Goal: Download file/media

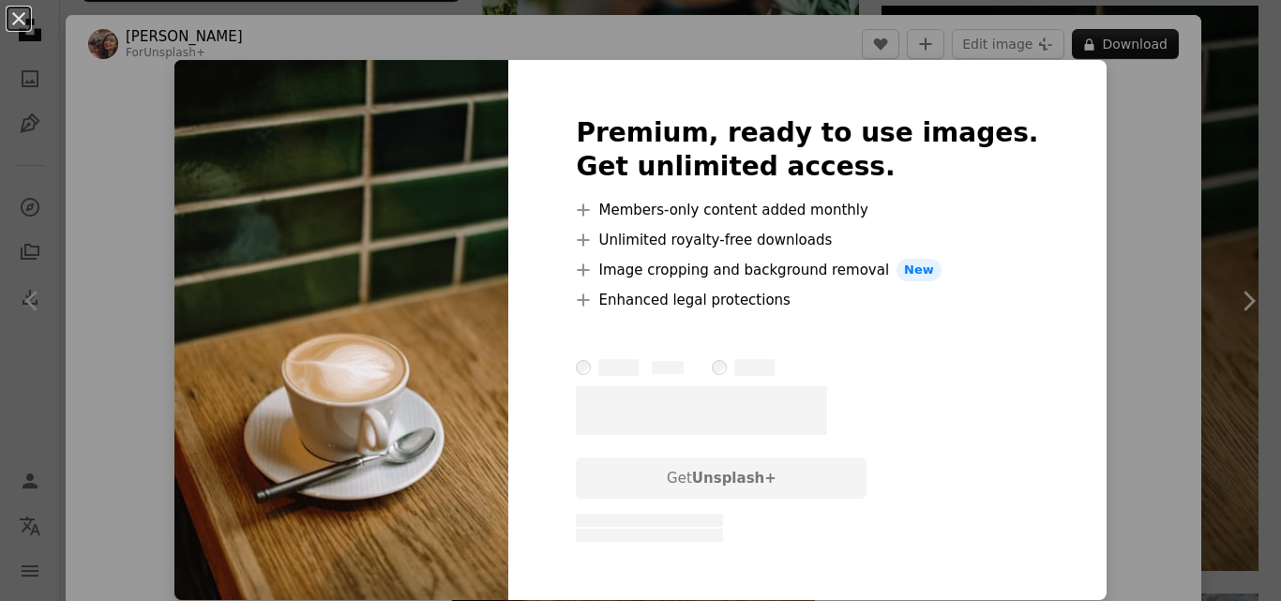
scroll to position [1313, 0]
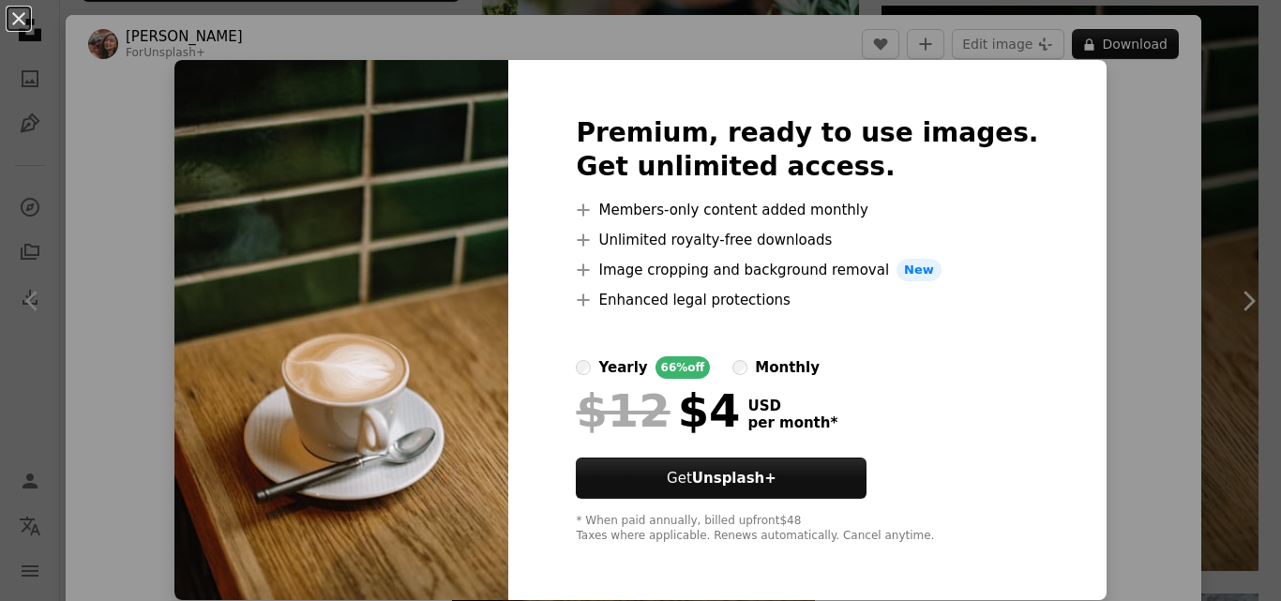
click at [393, 260] on img at bounding box center [341, 330] width 334 height 540
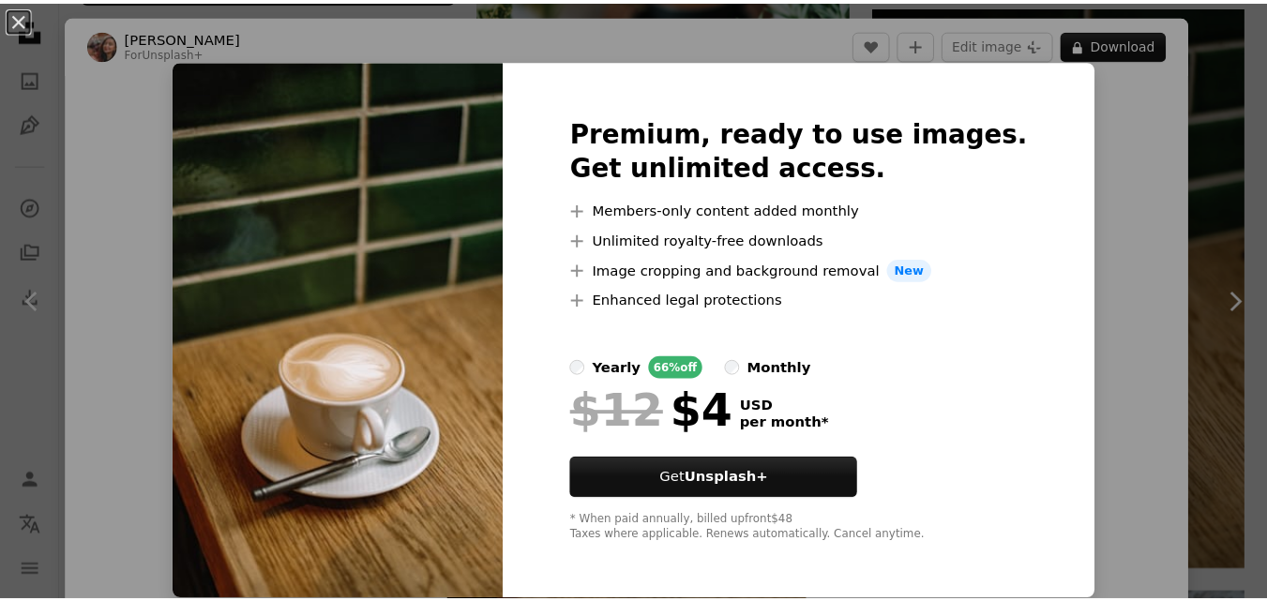
scroll to position [1, 0]
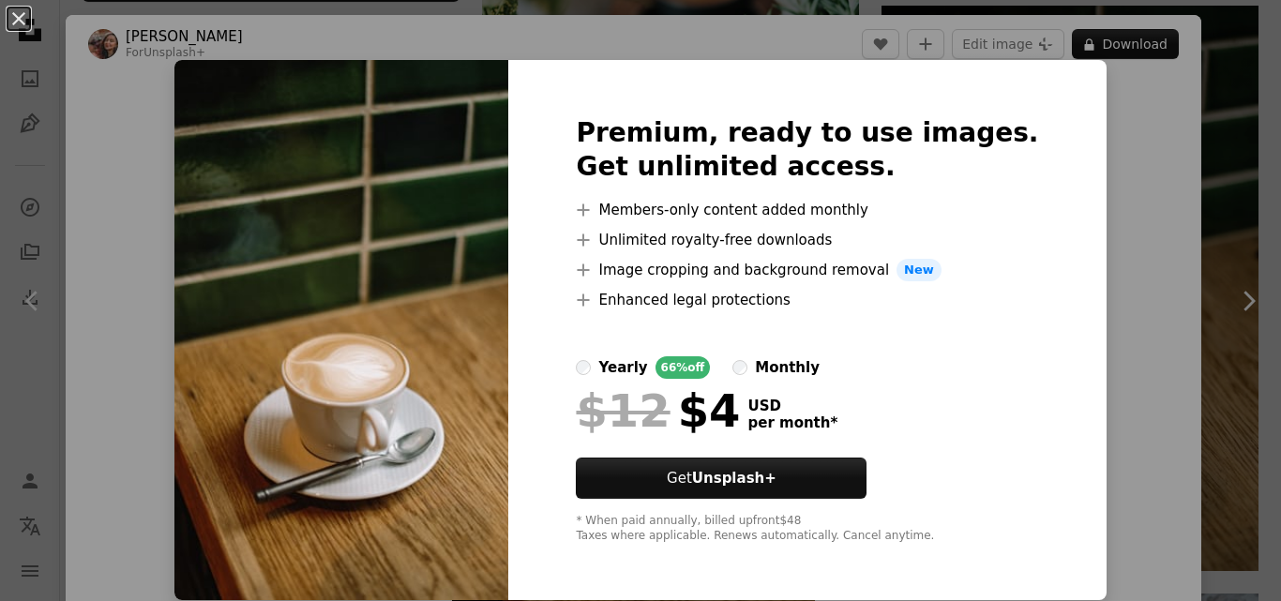
drag, startPoint x: 14, startPoint y: 15, endPoint x: 53, endPoint y: 21, distance: 38.8
click at [15, 15] on button "An X shape" at bounding box center [19, 19] width 23 height 23
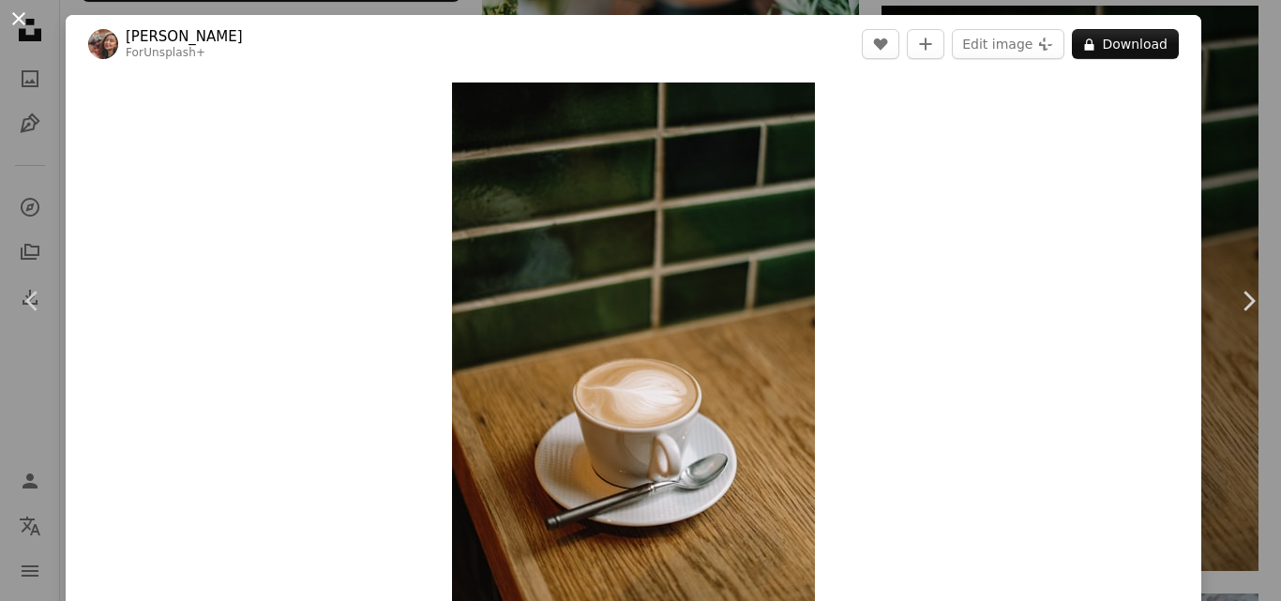
click at [20, 11] on button "An X shape" at bounding box center [19, 19] width 23 height 23
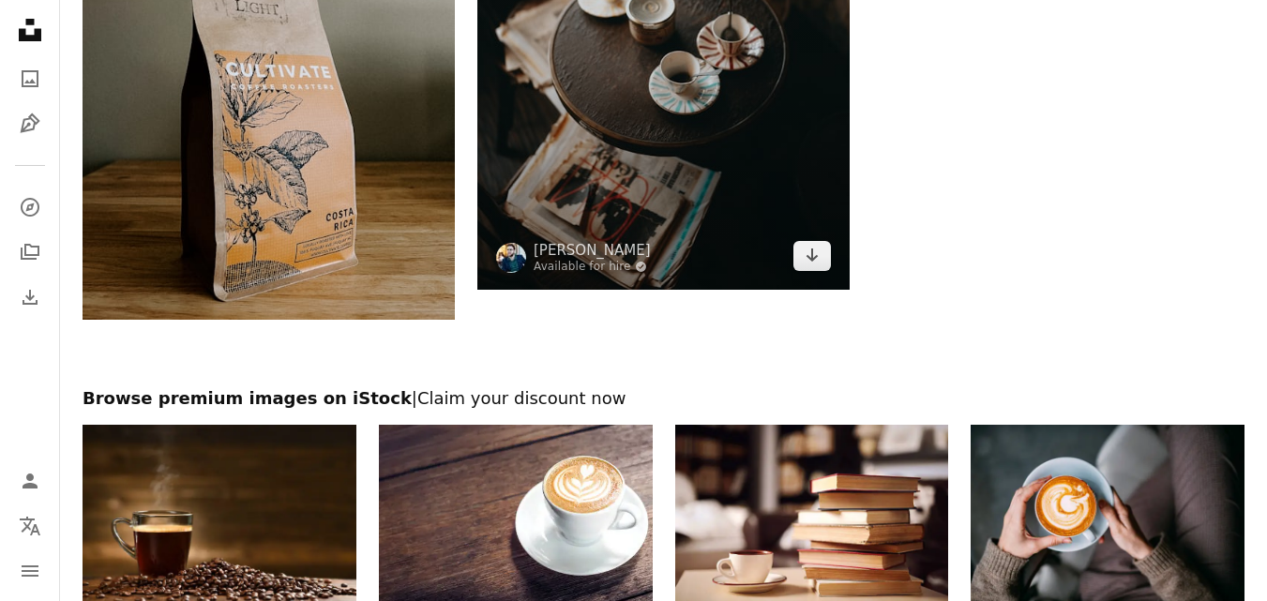
scroll to position [3037, 0]
